Goal: Task Accomplishment & Management: Manage account settings

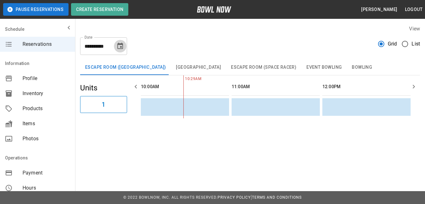
drag, startPoint x: 123, startPoint y: 45, endPoint x: 120, endPoint y: 47, distance: 3.6
click at [123, 45] on icon "Choose date, selected date is Oct 8, 2025" at bounding box center [120, 46] width 6 height 6
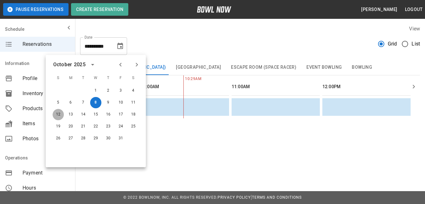
click at [57, 116] on button "12" at bounding box center [58, 114] width 11 height 11
type input "**********"
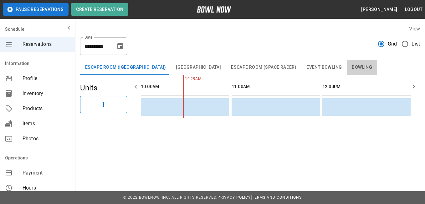
click at [349, 69] on button "Bowling" at bounding box center [362, 67] width 30 height 15
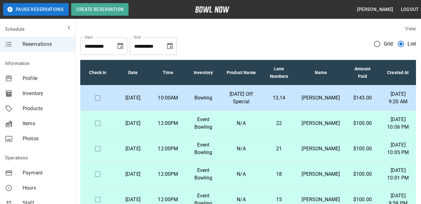
click at [139, 100] on p "Monday, October 13th" at bounding box center [132, 98] width 25 height 8
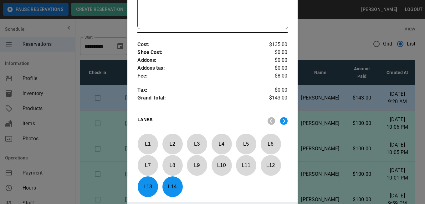
scroll to position [197, 0]
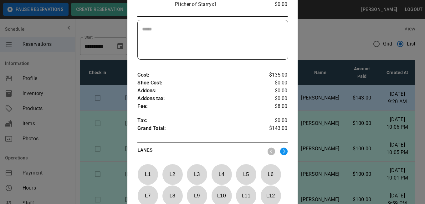
click at [280, 150] on img at bounding box center [284, 151] width 8 height 8
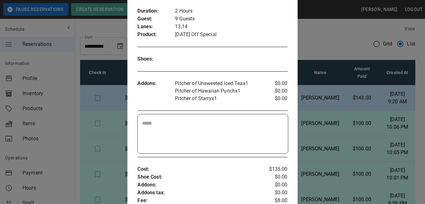
scroll to position [0, 0]
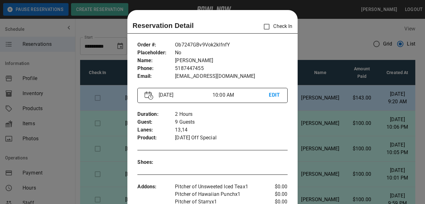
click at [197, 25] on div "Reservation Detail Check In" at bounding box center [212, 26] width 160 height 13
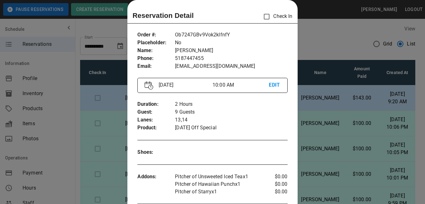
click at [300, 103] on div at bounding box center [212, 102] width 425 height 204
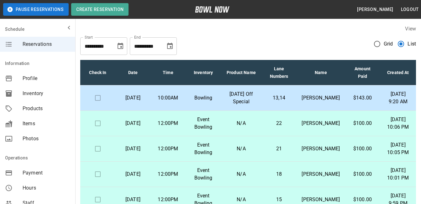
click at [316, 101] on p "Amy Rollins" at bounding box center [320, 98] width 38 height 8
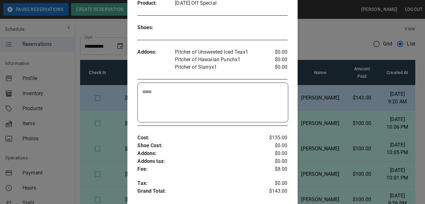
scroll to position [0, 0]
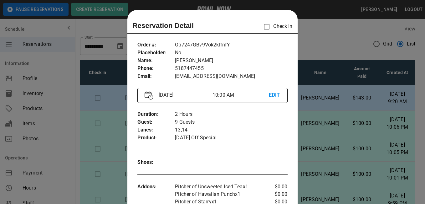
click at [316, 100] on div at bounding box center [212, 102] width 425 height 204
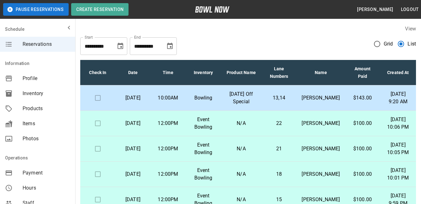
click at [138, 101] on p "Monday, October 13th" at bounding box center [132, 98] width 25 height 8
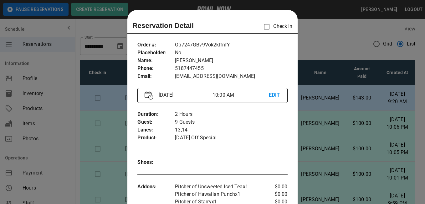
click at [309, 44] on div at bounding box center [212, 102] width 425 height 204
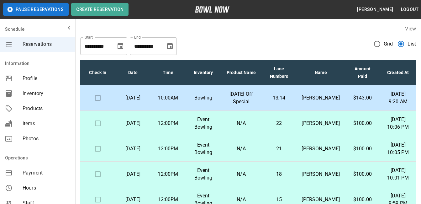
click at [39, 107] on span "Products" at bounding box center [47, 109] width 48 height 8
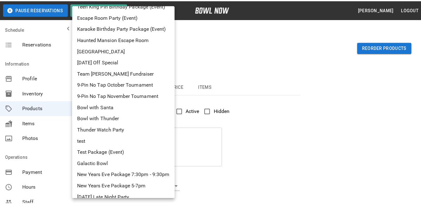
scroll to position [43, 0]
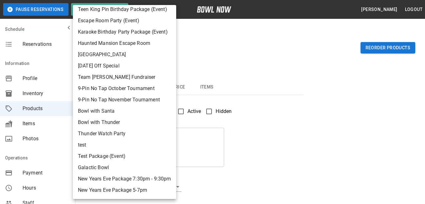
click at [123, 60] on li "School Day Off Special" at bounding box center [124, 65] width 103 height 11
type input "*"
type input "**********"
type textarea "**********"
type input "**********"
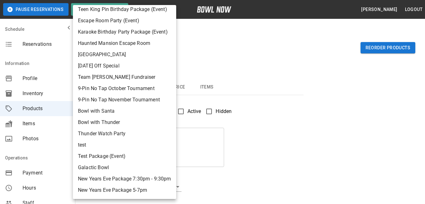
type input "*"
type input "**"
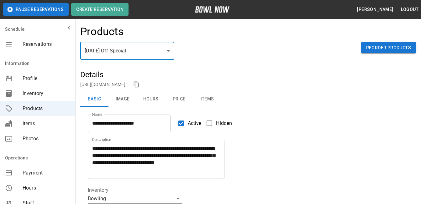
drag, startPoint x: 206, startPoint y: 96, endPoint x: 234, endPoint y: 105, distance: 29.0
click at [206, 96] on button "Items" at bounding box center [207, 98] width 28 height 15
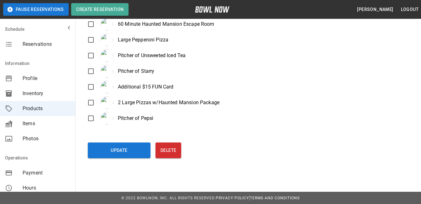
scroll to position [551, 0]
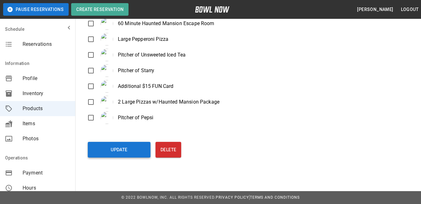
click at [123, 146] on button "Update" at bounding box center [119, 150] width 63 height 16
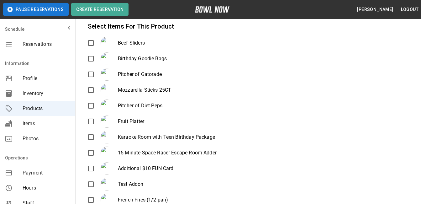
scroll to position [0, 0]
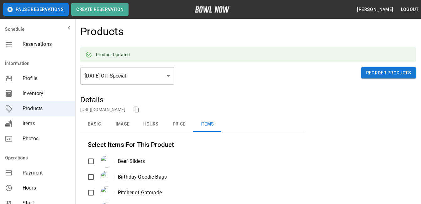
click at [96, 125] on button "Basic" at bounding box center [94, 124] width 28 height 15
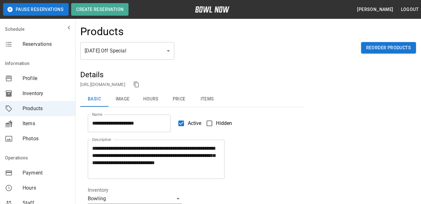
click at [38, 43] on span "Reservations" at bounding box center [47, 44] width 48 height 8
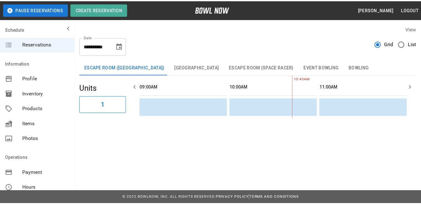
scroll to position [0, 91]
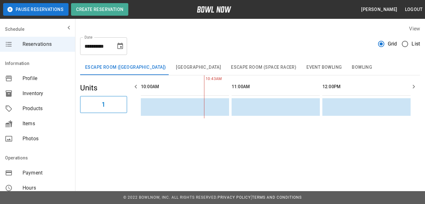
click at [120, 49] on icon "Choose date, selected date is Oct 8, 2025" at bounding box center [120, 46] width 6 height 6
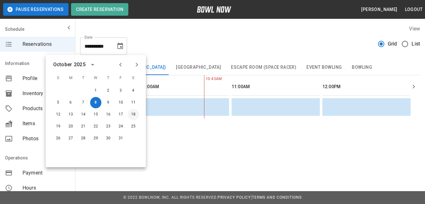
click at [136, 115] on button "18" at bounding box center [133, 114] width 11 height 11
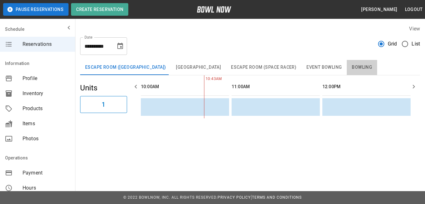
click at [347, 68] on button "Bowling" at bounding box center [362, 67] width 30 height 15
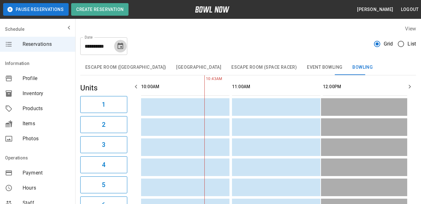
click at [121, 47] on icon "Choose date, selected date is Oct 18, 2025" at bounding box center [120, 46] width 6 height 6
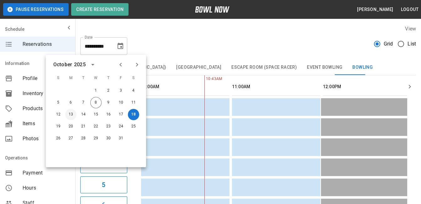
click at [74, 111] on button "13" at bounding box center [70, 114] width 11 height 11
click at [69, 116] on button "13" at bounding box center [70, 114] width 11 height 11
click at [70, 114] on button "13" at bounding box center [70, 114] width 11 height 11
type input "**********"
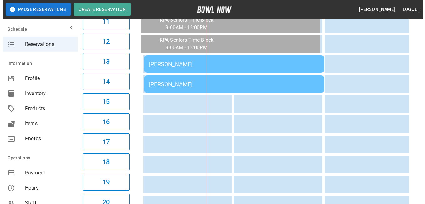
scroll to position [295, 0]
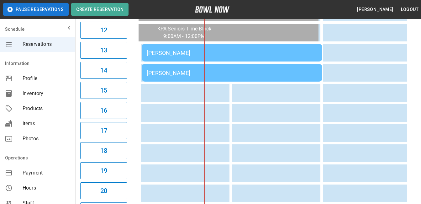
click at [150, 51] on div "Amy Rollins" at bounding box center [232, 52] width 170 height 7
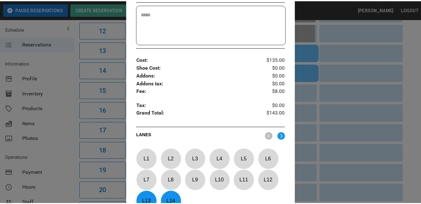
scroll to position [251, 0]
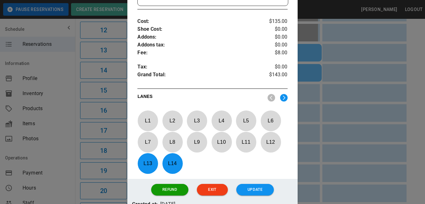
click at [334, 10] on div at bounding box center [212, 102] width 425 height 204
